Goal: Task Accomplishment & Management: Complete application form

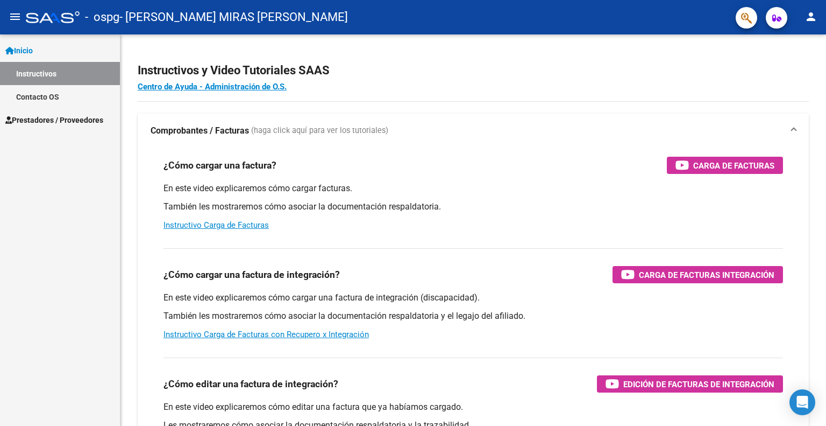
click at [48, 122] on span "Prestadores / Proveedores" at bounding box center [54, 120] width 98 height 12
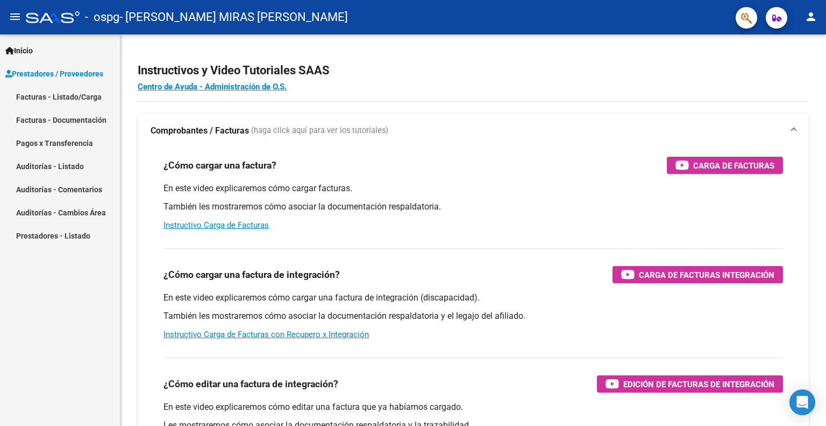
click at [61, 94] on link "Facturas - Listado/Carga" at bounding box center [60, 96] width 120 height 23
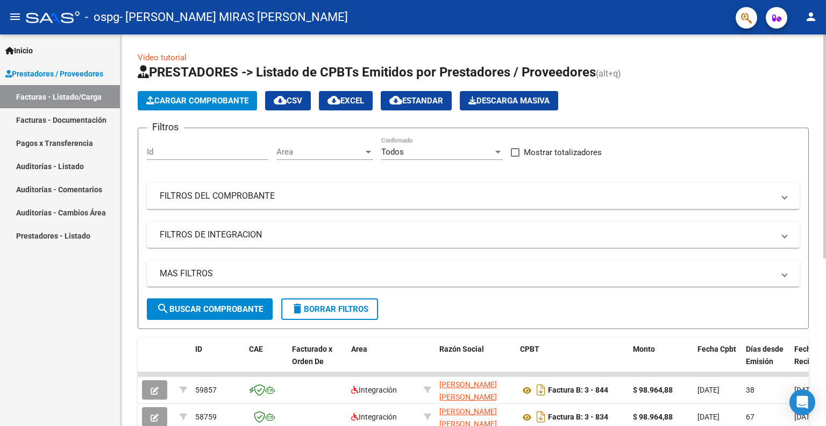
click at [194, 102] on span "Cargar Comprobante" at bounding box center [197, 101] width 102 height 10
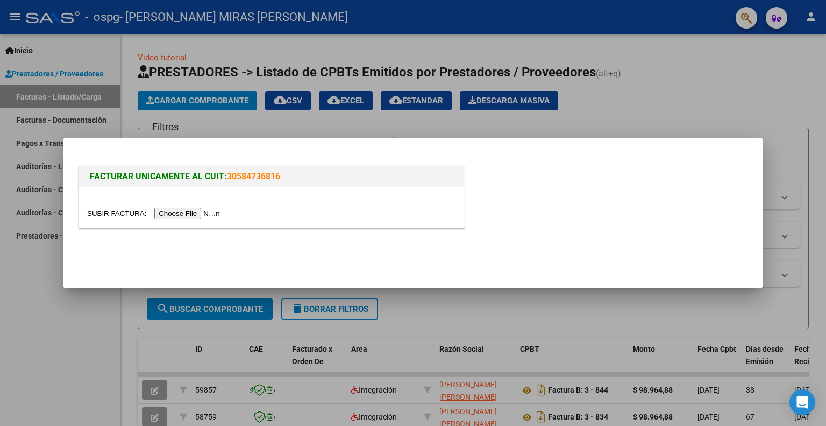
click at [185, 215] on input "file" at bounding box center [155, 213] width 136 height 11
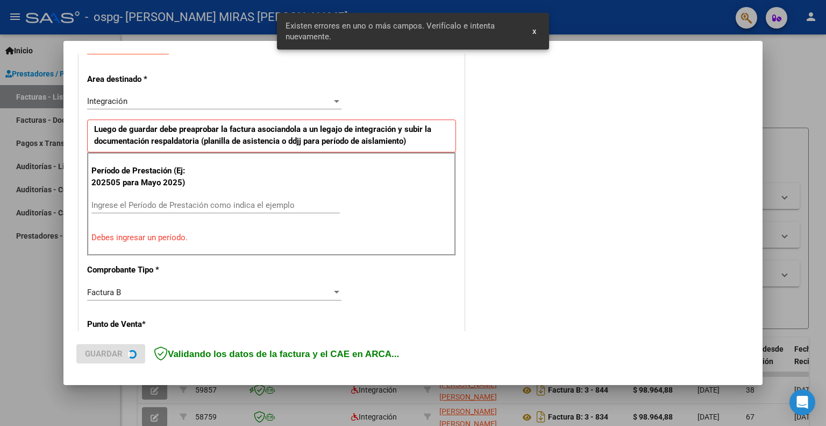
scroll to position [215, 0]
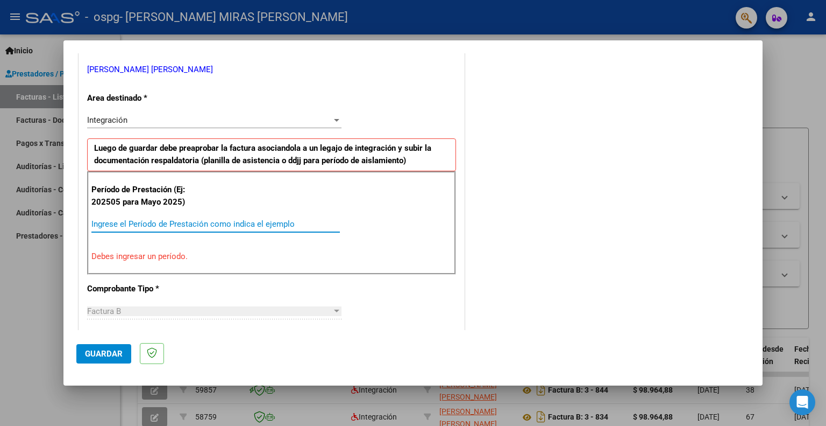
click at [216, 221] on input "Ingrese el Período de Prestación como indica el ejemplo" at bounding box center [215, 224] width 249 height 10
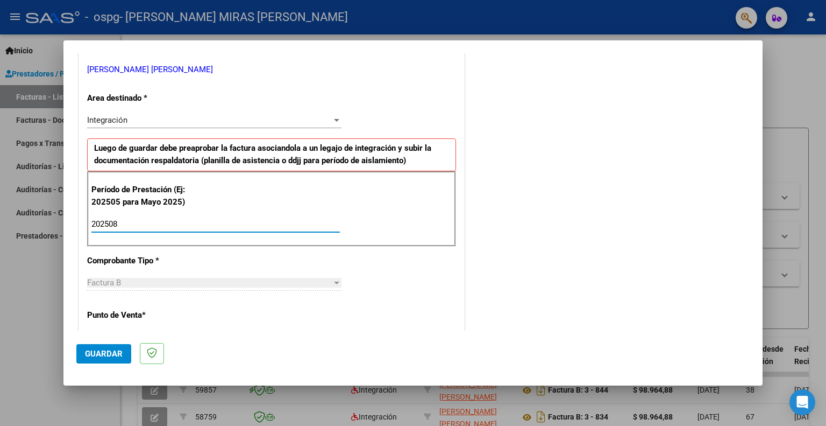
type input "202508"
click at [336, 121] on div at bounding box center [336, 120] width 5 height 3
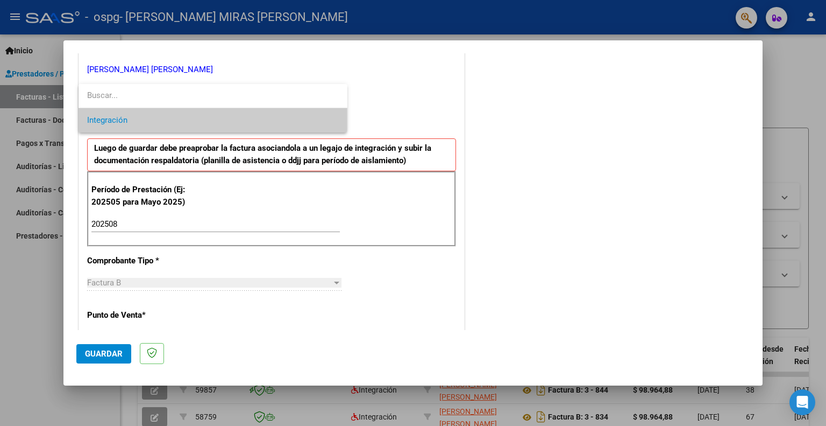
click at [336, 121] on span "Integración" at bounding box center [213, 120] width 252 height 24
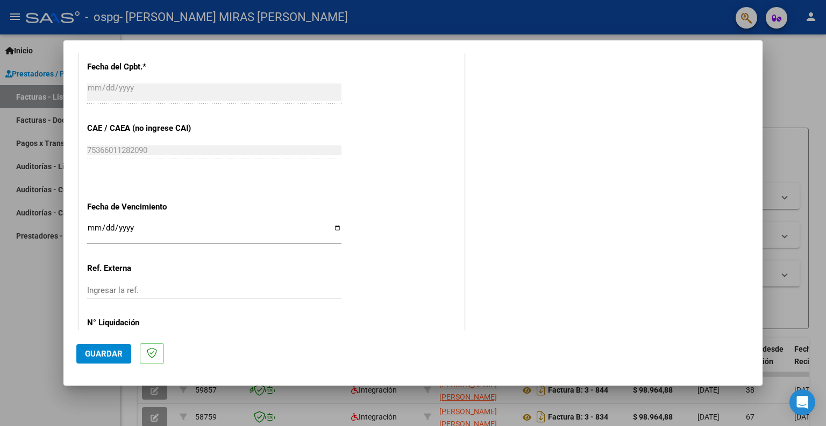
scroll to position [646, 0]
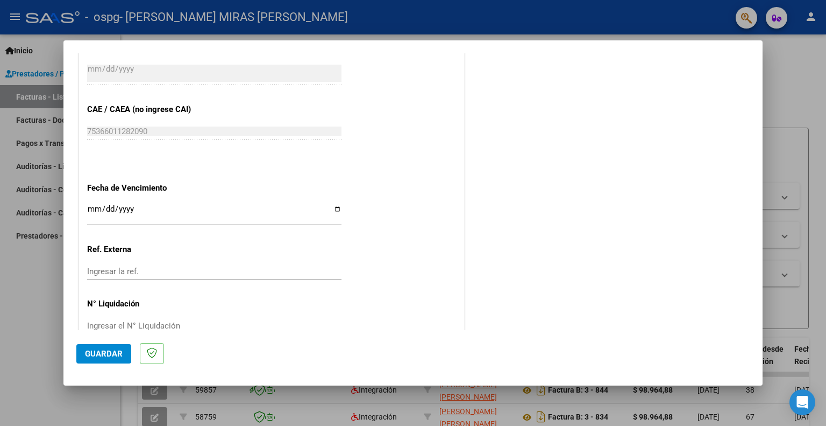
click at [334, 212] on input "Ingresar la fecha" at bounding box center [214, 212] width 254 height 17
click at [335, 206] on input "Ingresar la fecha" at bounding box center [214, 212] width 254 height 17
type input "[DATE]"
click at [204, 267] on input "Ingresar la ref." at bounding box center [214, 271] width 254 height 10
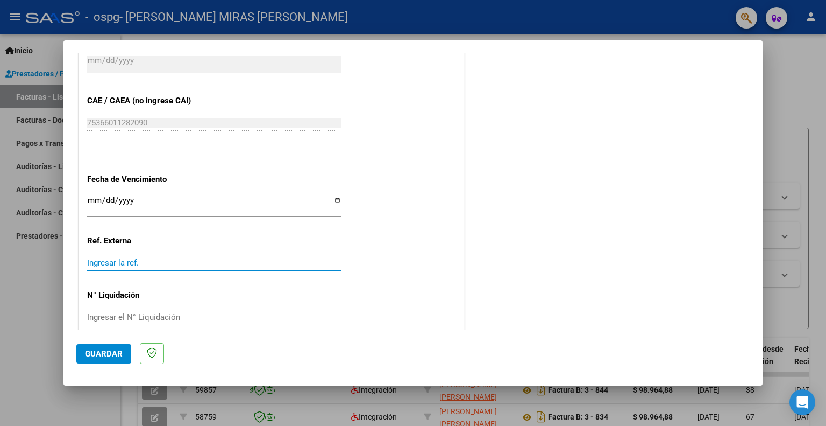
scroll to position [669, 0]
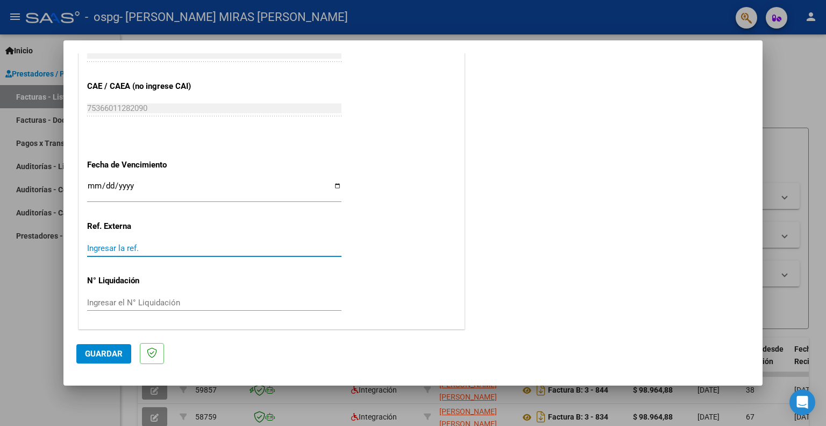
click at [118, 357] on span "Guardar" at bounding box center [104, 354] width 38 height 10
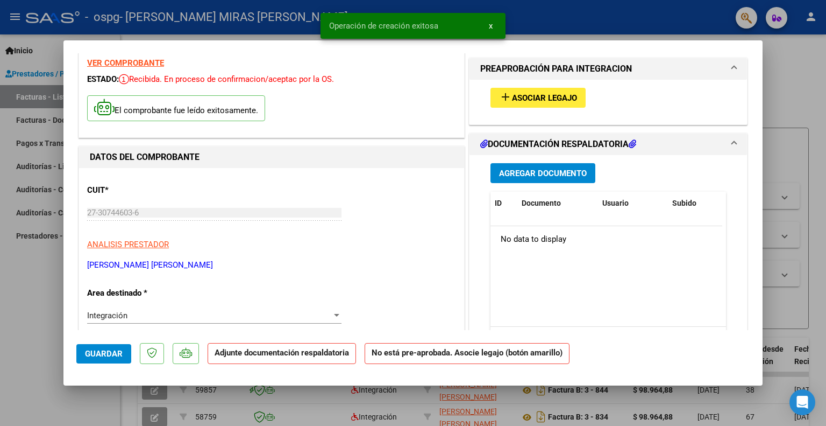
scroll to position [0, 0]
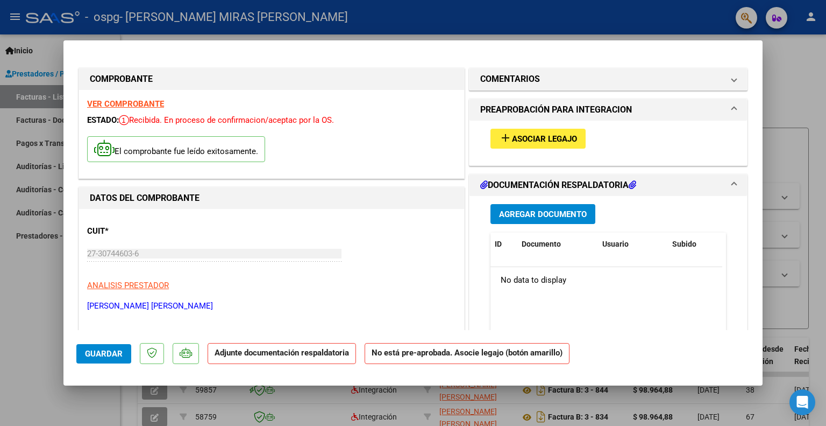
click at [278, 358] on p "Adjunte documentación respaldatoria" at bounding box center [282, 353] width 148 height 21
click at [284, 353] on strong "Adjunte documentación respaldatoria" at bounding box center [282, 353] width 134 height 10
click at [554, 209] on span "Agregar Documento" at bounding box center [543, 214] width 88 height 10
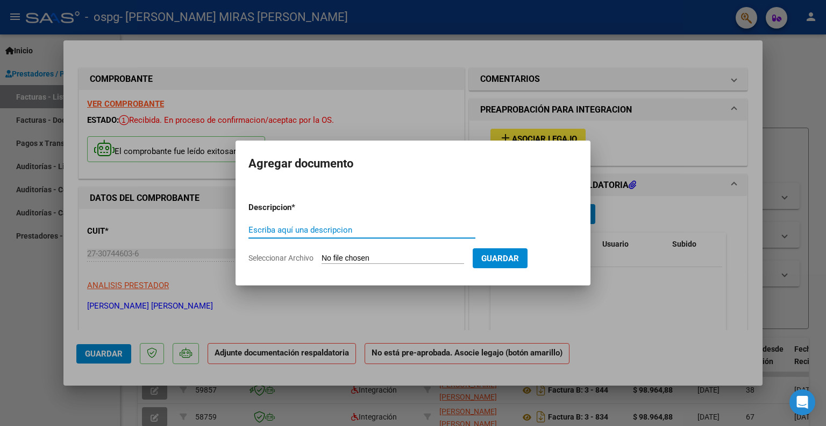
click at [361, 231] on input "Escriba aquí una descripcion" at bounding box center [362, 230] width 227 height 10
type input "Fac B 858"
click at [433, 258] on input "Seleccionar Archivo" at bounding box center [393, 258] width 143 height 10
type input "C:\fakepath\Agosto 2025 [PERSON_NAME] B-858.pdf"
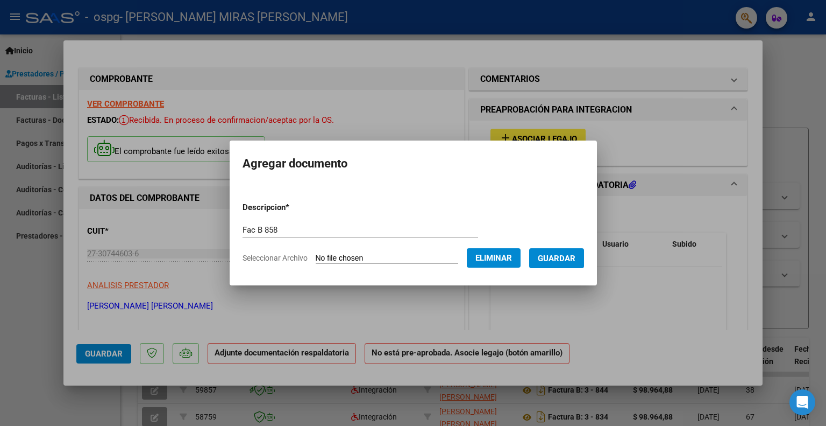
click at [559, 263] on span "Guardar" at bounding box center [557, 258] width 38 height 10
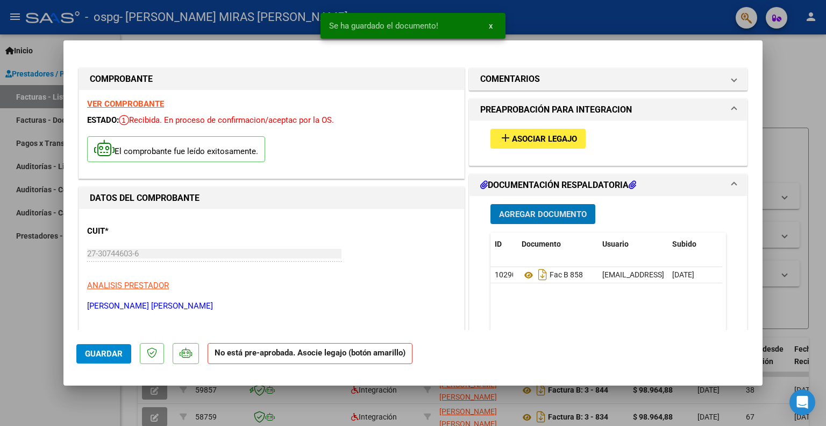
click at [541, 216] on span "Agregar Documento" at bounding box center [543, 214] width 88 height 10
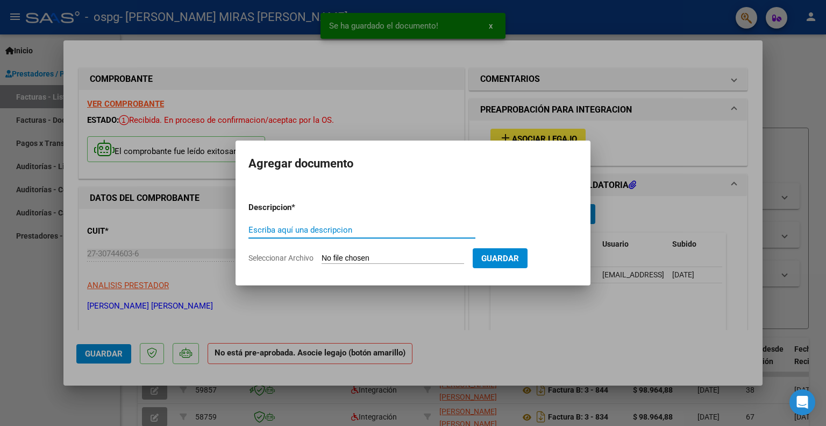
click at [343, 228] on input "Escriba aquí una descripcion" at bounding box center [362, 230] width 227 height 10
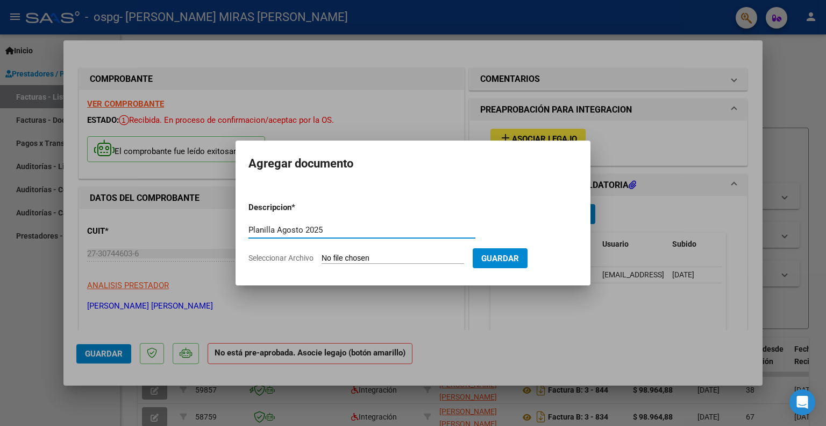
type input "Planilla Agosto 2025"
click at [394, 259] on input "Seleccionar Archivo" at bounding box center [393, 258] width 143 height 10
type input "C:\fakepath\[PERSON_NAME] Planilla Agosto 2025.pdf"
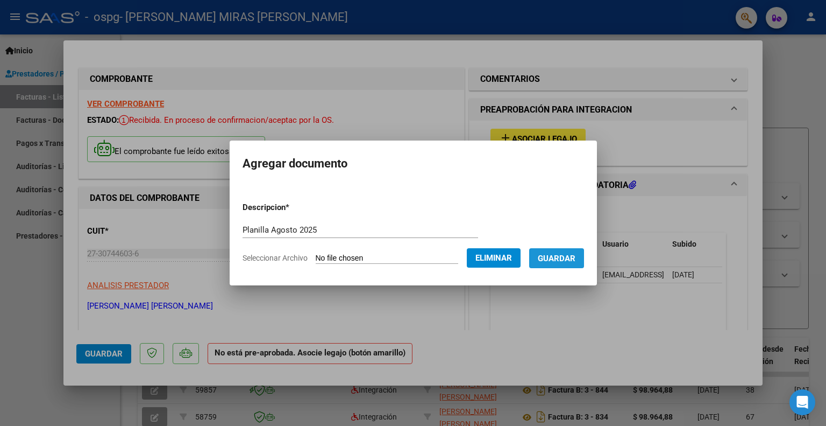
click at [565, 258] on span "Guardar" at bounding box center [557, 258] width 38 height 10
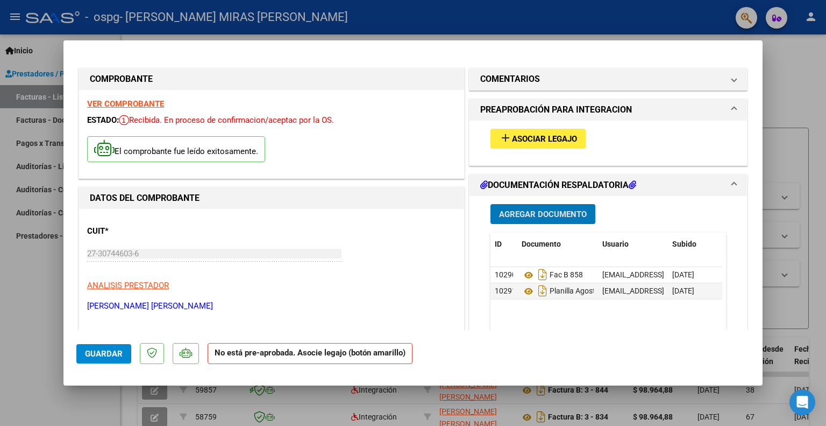
click at [93, 358] on span "Guardar" at bounding box center [104, 354] width 38 height 10
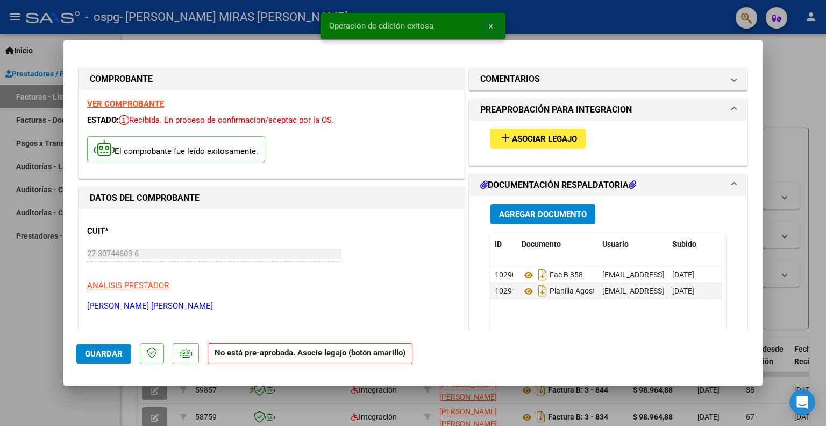
click at [492, 26] on span "x" at bounding box center [491, 26] width 4 height 10
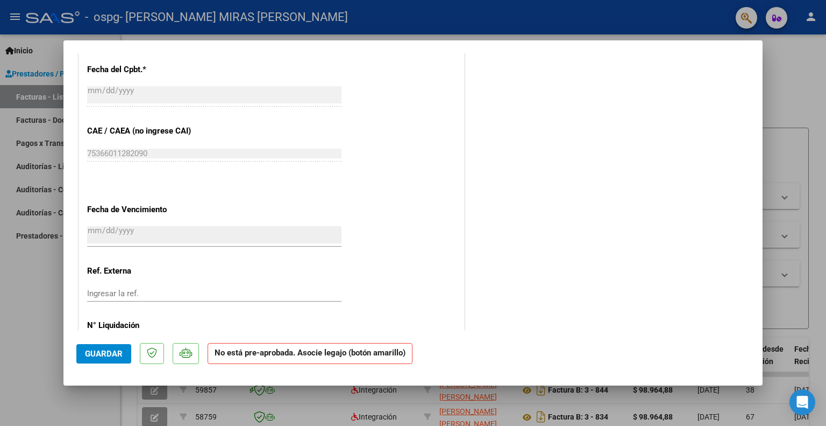
scroll to position [656, 0]
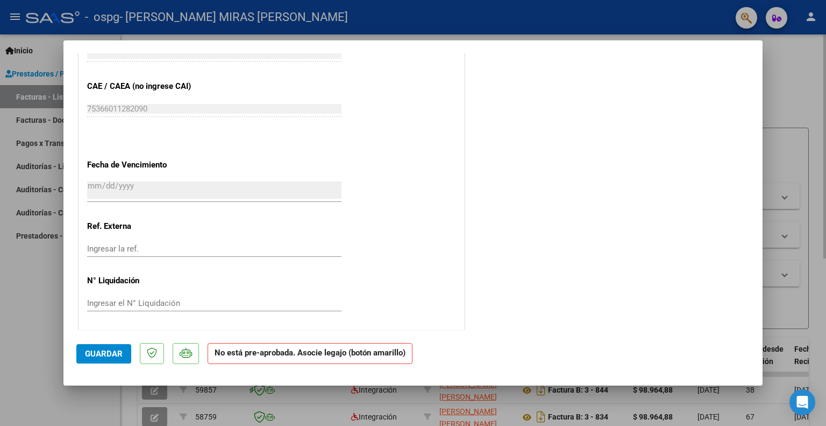
drag, startPoint x: 770, startPoint y: 42, endPoint x: 765, endPoint y: 37, distance: 7.6
click at [777, 42] on div at bounding box center [413, 213] width 826 height 426
type input "$ 0,00"
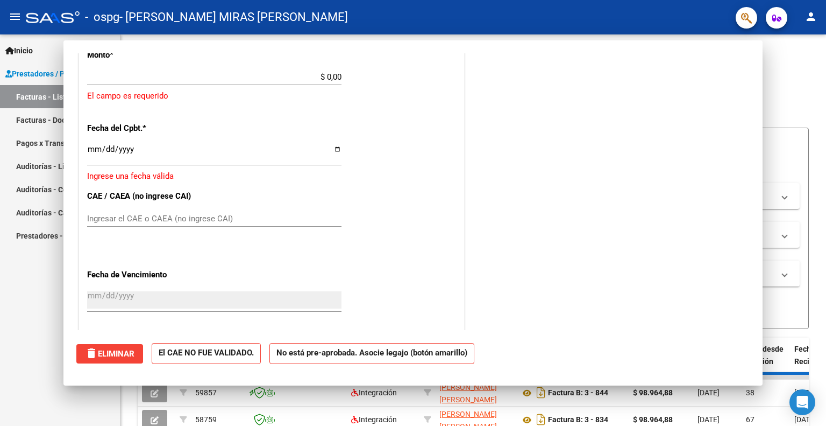
scroll to position [624, 0]
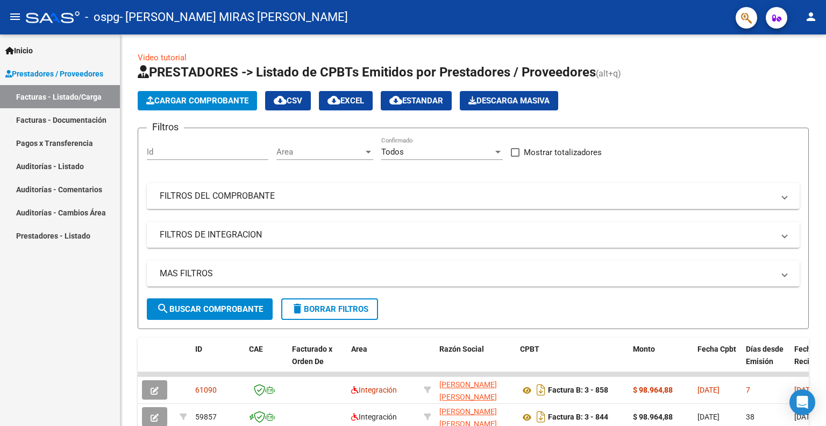
click at [56, 94] on link "Facturas - Listado/Carga" at bounding box center [60, 96] width 120 height 23
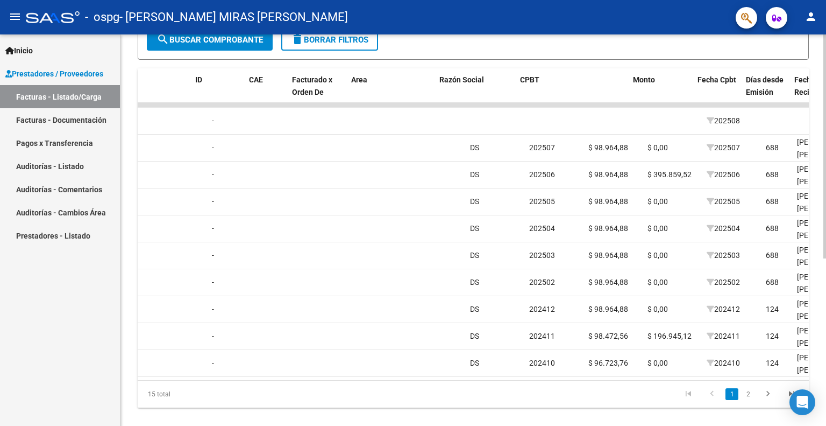
scroll to position [0, 0]
